Goal: Check status: Check status

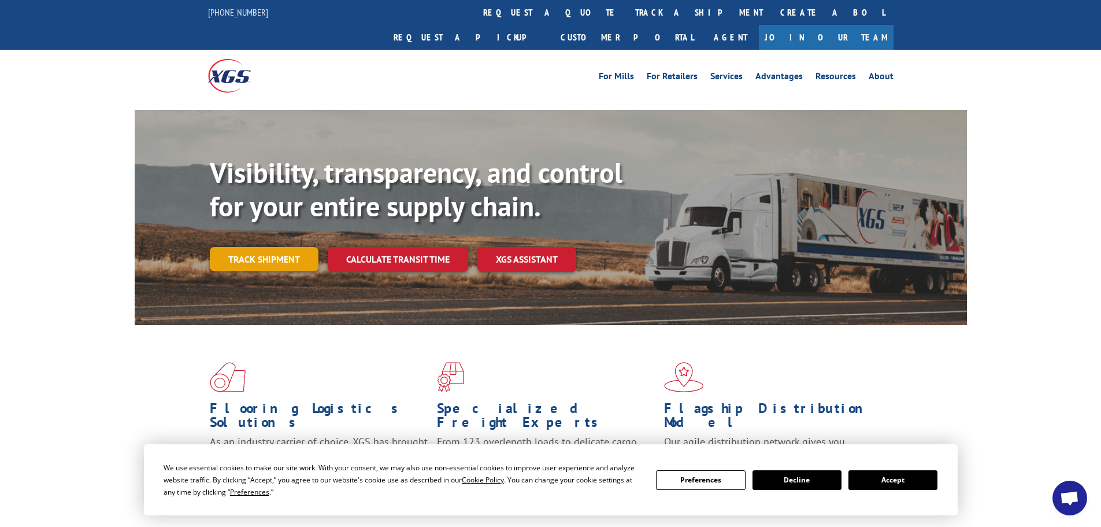
click at [282, 247] on link "Track shipment" at bounding box center [264, 259] width 109 height 24
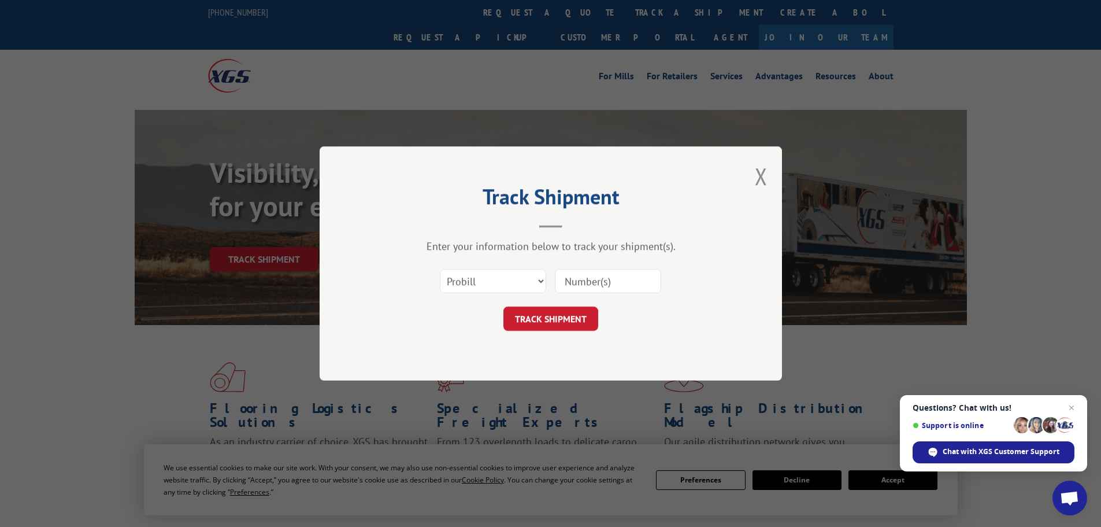
click at [545, 289] on input at bounding box center [608, 281] width 106 height 24
paste input "17471629"
type input "17471629"
click at [545, 328] on button "TRACK SHIPMENT" at bounding box center [551, 318] width 95 height 24
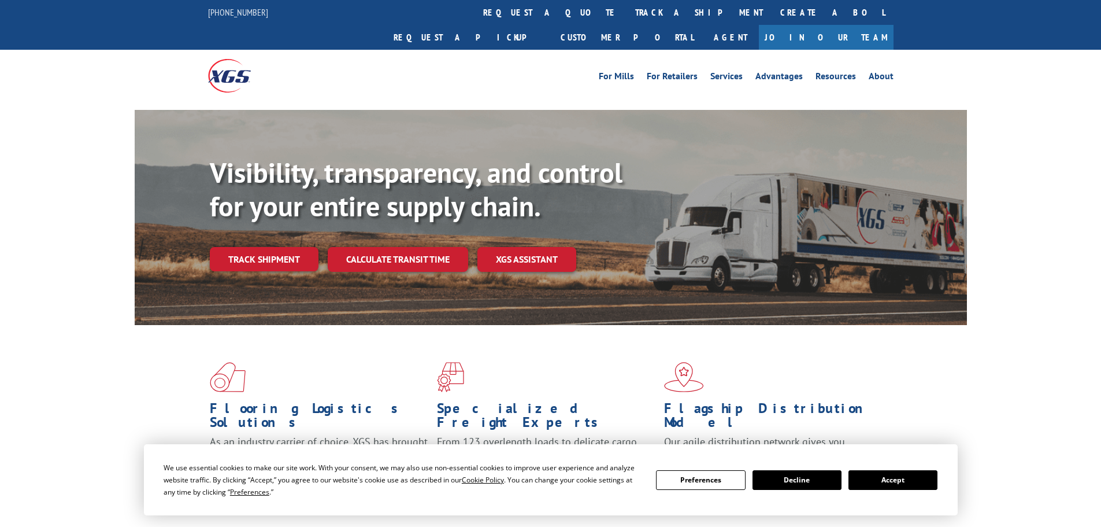
click at [286, 220] on div "Visibility, transparency, and control for your entire supply chain. Track shipm…" at bounding box center [588, 236] width 757 height 161
click at [286, 247] on link "Track shipment" at bounding box center [264, 259] width 109 height 24
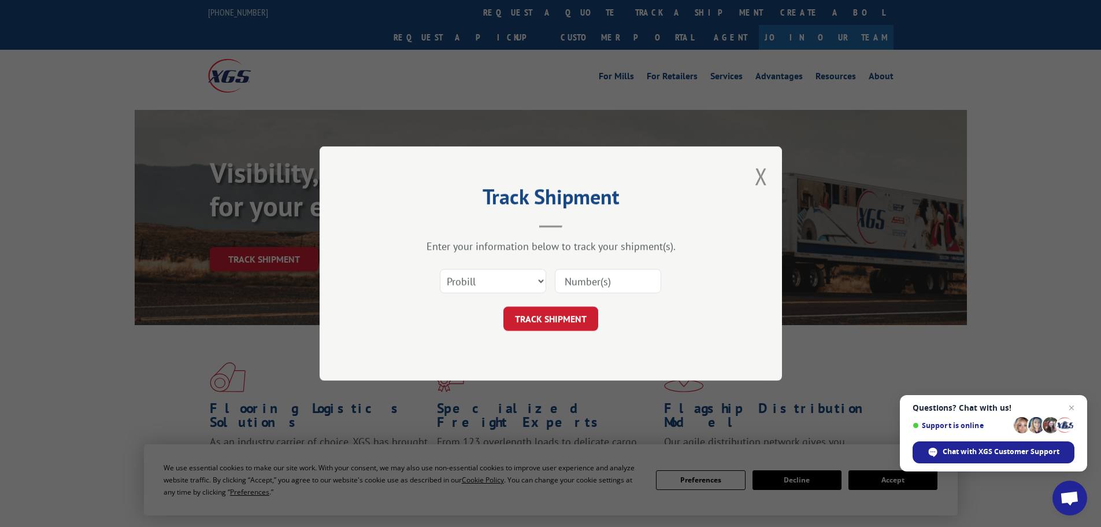
click at [578, 284] on input at bounding box center [608, 281] width 106 height 24
paste input "17521888"
type input "17521888"
click at [596, 324] on button "TRACK SHIPMENT" at bounding box center [551, 318] width 95 height 24
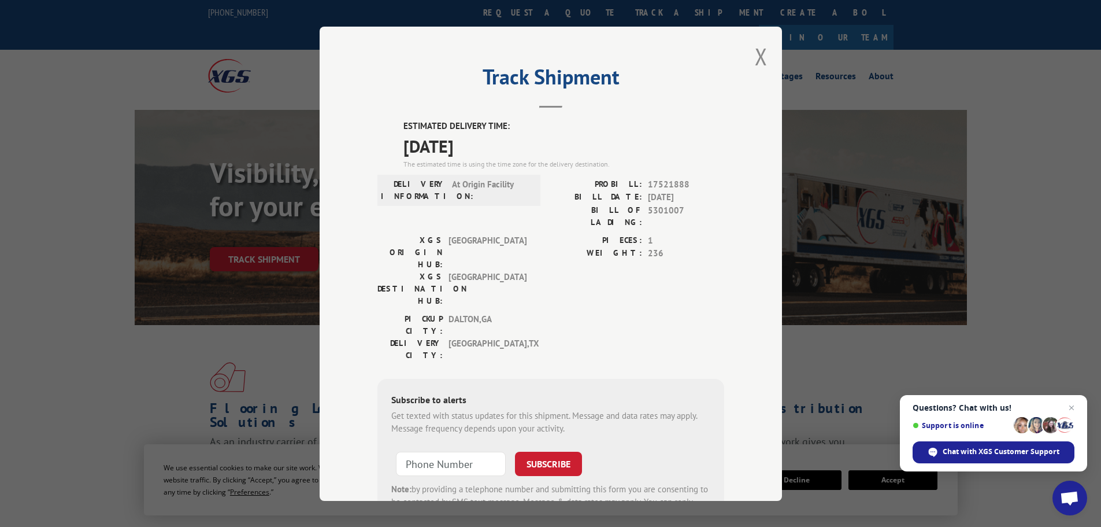
drag, startPoint x: 389, startPoint y: 140, endPoint x: 521, endPoint y: 129, distance: 132.9
click at [521, 129] on div "ESTIMATED DELIVERY TIME: 09/17/2025 The estimated time is using the time zone f…" at bounding box center [551, 328] width 347 height 416
drag, startPoint x: 487, startPoint y: 145, endPoint x: 390, endPoint y: 160, distance: 98.8
click at [388, 162] on div "ESTIMATED DELIVERY TIME: 09/17/2025 The estimated time is using the time zone f…" at bounding box center [551, 328] width 347 height 416
click at [398, 135] on div "ESTIMATED DELIVERY TIME: 09/17/2025 The estimated time is using the time zone f…" at bounding box center [551, 328] width 347 height 416
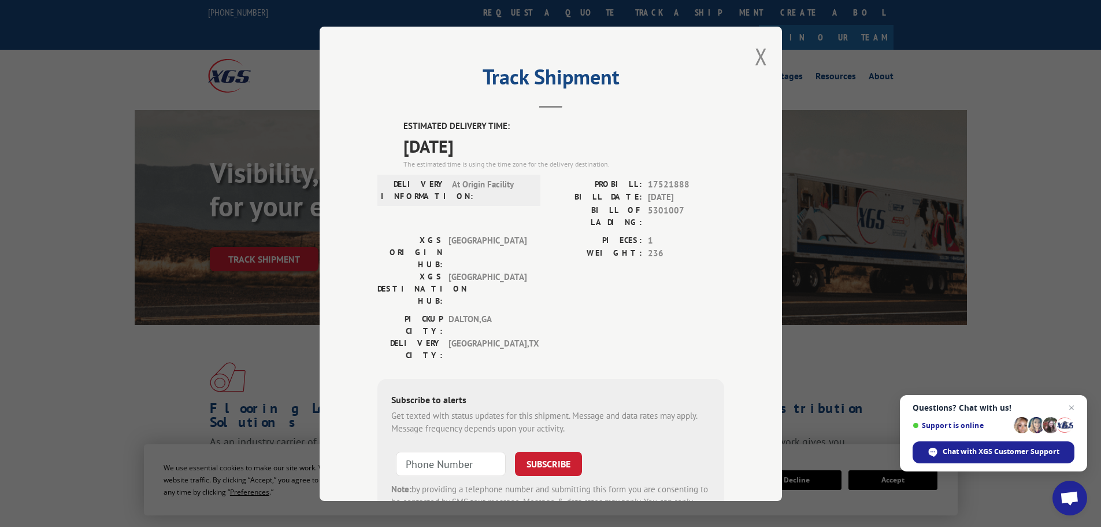
click at [392, 138] on div "ESTIMATED DELIVERY TIME: 09/17/2025 The estimated time is using the time zone f…" at bounding box center [551, 328] width 347 height 416
click at [397, 146] on div "ESTIMATED DELIVERY TIME: 09/17/2025 The estimated time is using the time zone f…" at bounding box center [551, 328] width 347 height 416
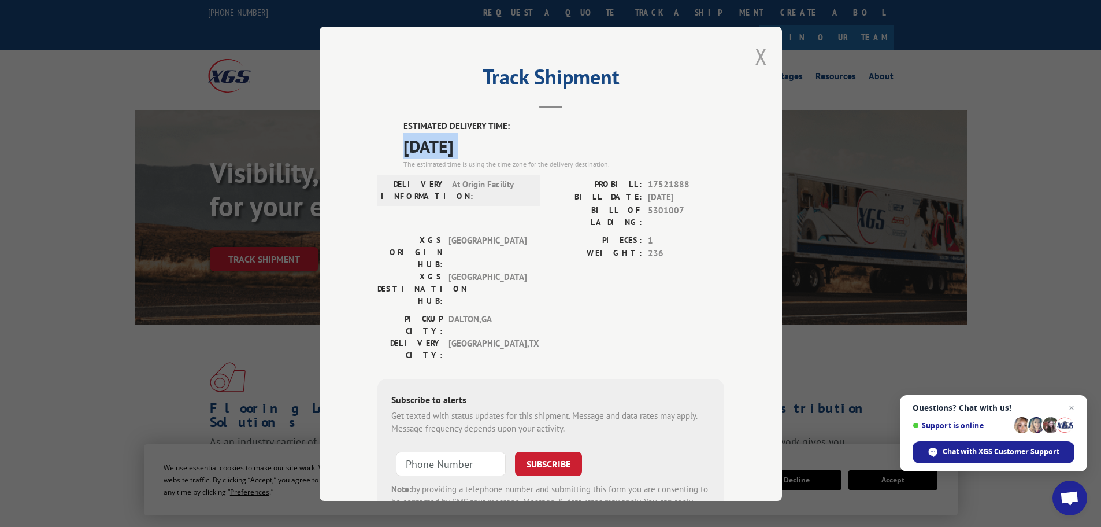
click at [758, 60] on button "Close modal" at bounding box center [761, 56] width 13 height 31
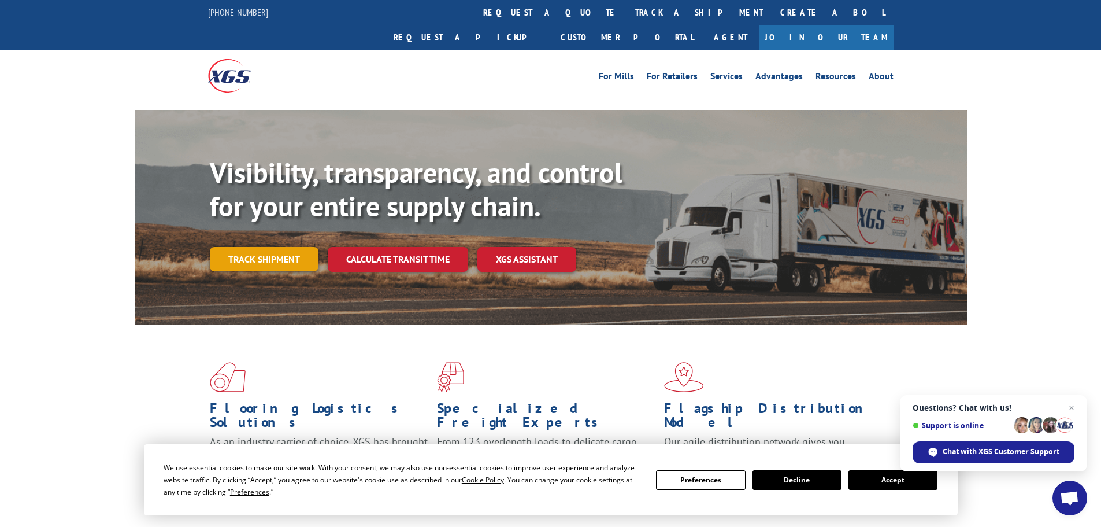
click at [238, 247] on link "Track shipment" at bounding box center [264, 259] width 109 height 24
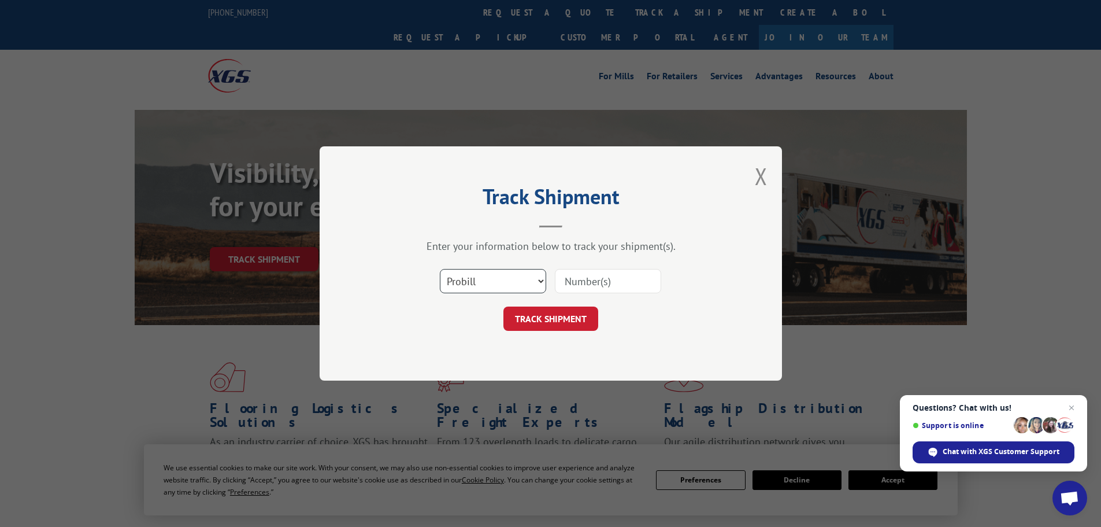
click at [534, 287] on select "Select category... Probill BOL PO" at bounding box center [493, 281] width 106 height 24
click at [596, 281] on input at bounding box center [608, 281] width 106 height 24
paste input "17229703"
type input "17229703"
click at [574, 309] on button "TRACK SHIPMENT" at bounding box center [551, 318] width 95 height 24
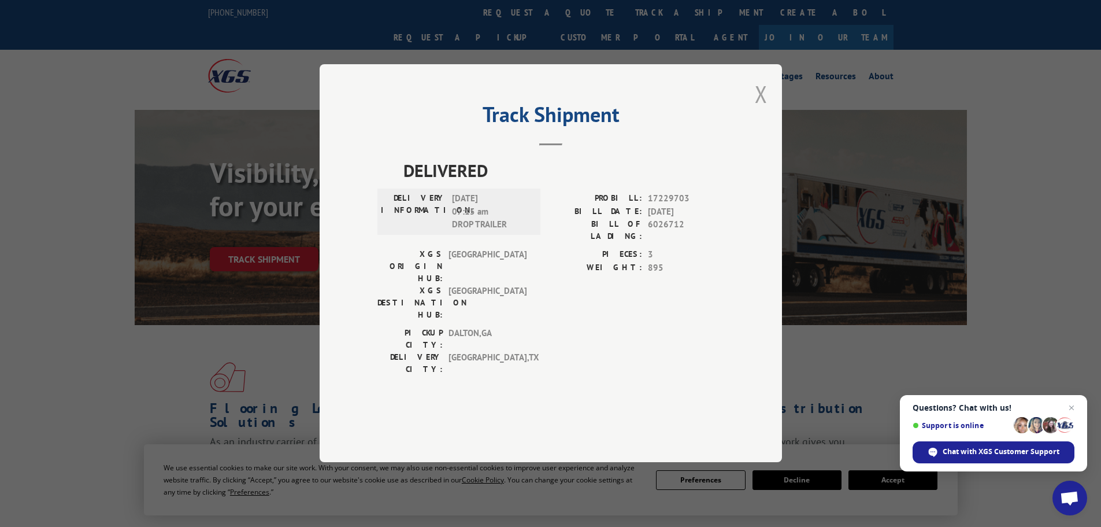
click at [755, 109] on button "Close modal" at bounding box center [761, 94] width 13 height 31
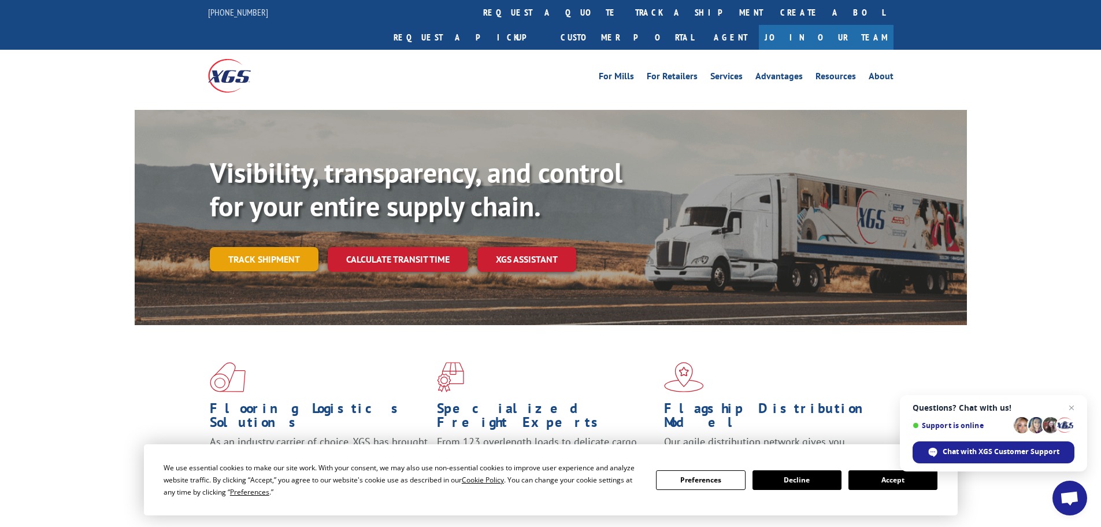
click at [272, 247] on link "Track shipment" at bounding box center [264, 259] width 109 height 24
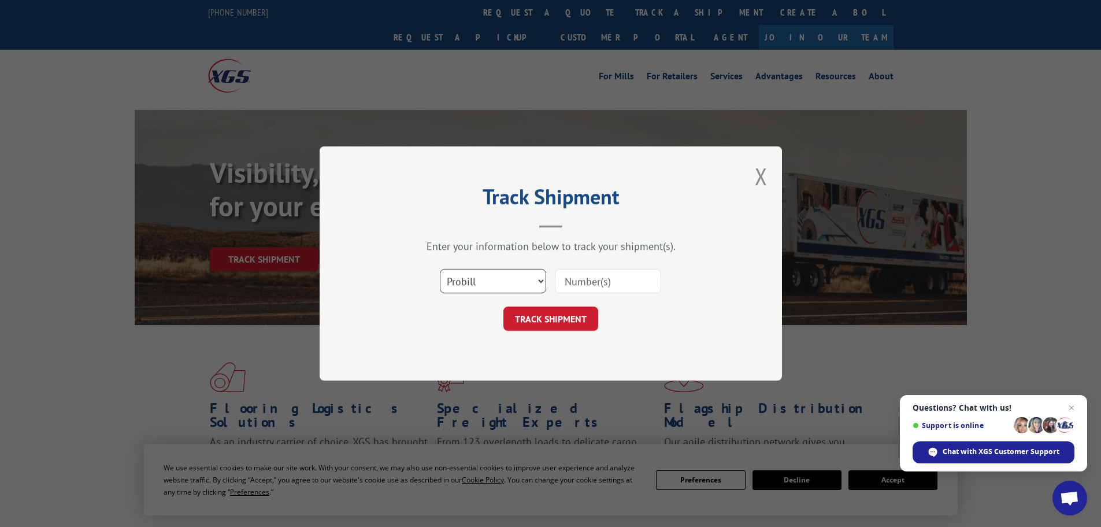
click at [528, 281] on select "Select category... Probill BOL PO" at bounding box center [493, 281] width 106 height 24
click at [440, 269] on select "Select category... Probill BOL PO" at bounding box center [493, 281] width 106 height 24
click at [583, 282] on input at bounding box center [608, 281] width 106 height 24
paste input "17450453"
type input "17450453"
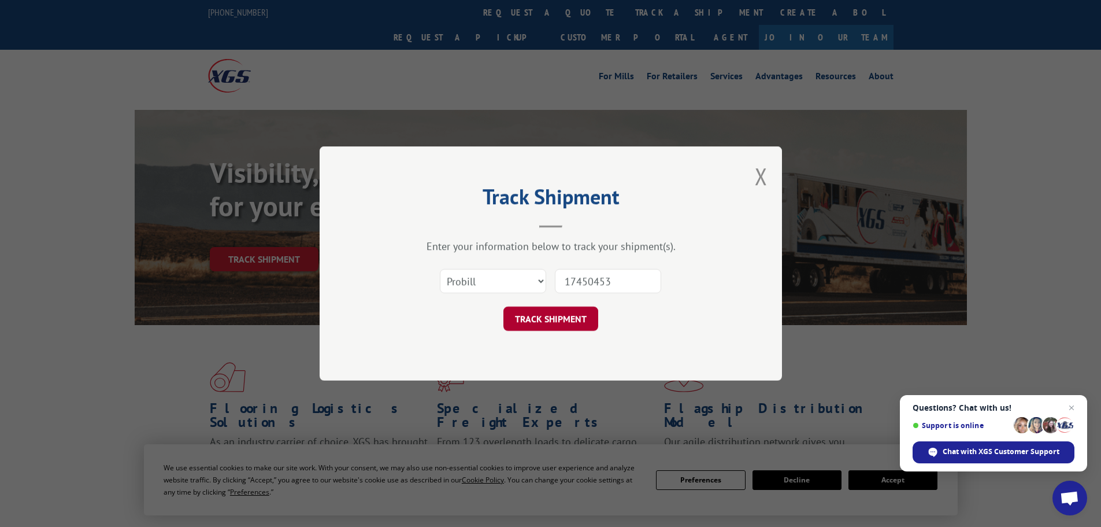
click at [576, 320] on button "TRACK SHIPMENT" at bounding box center [551, 318] width 95 height 24
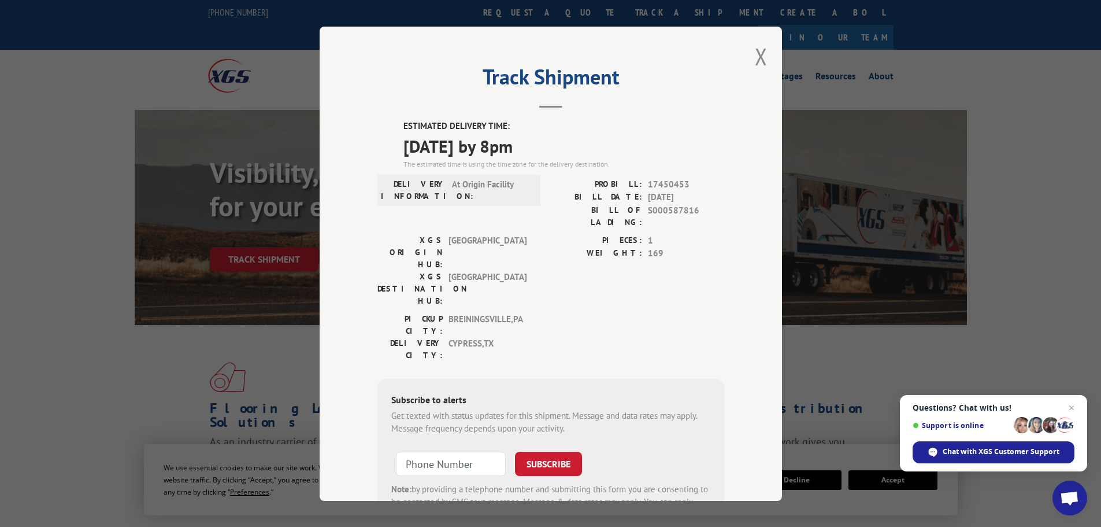
drag, startPoint x: 394, startPoint y: 151, endPoint x: 559, endPoint y: 142, distance: 164.4
click at [559, 142] on div "ESTIMATED DELIVERY TIME: 09/19/2025 by 8pm The estimated time is using the time…" at bounding box center [551, 328] width 347 height 416
copy span "09/19/2025 by 8pm"
